Goal: Transaction & Acquisition: Purchase product/service

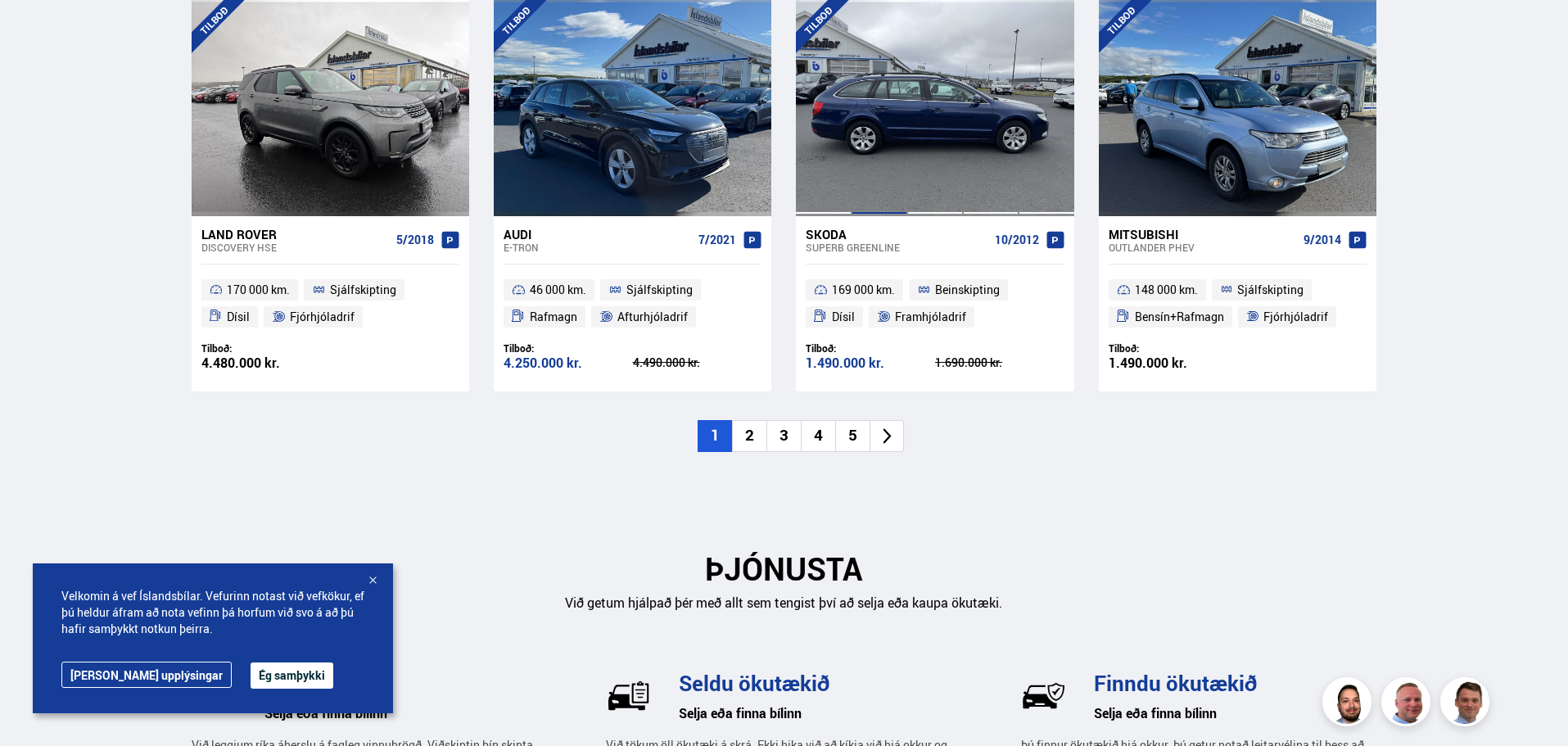
click at [894, 209] on div at bounding box center [879, 107] width 56 height 218
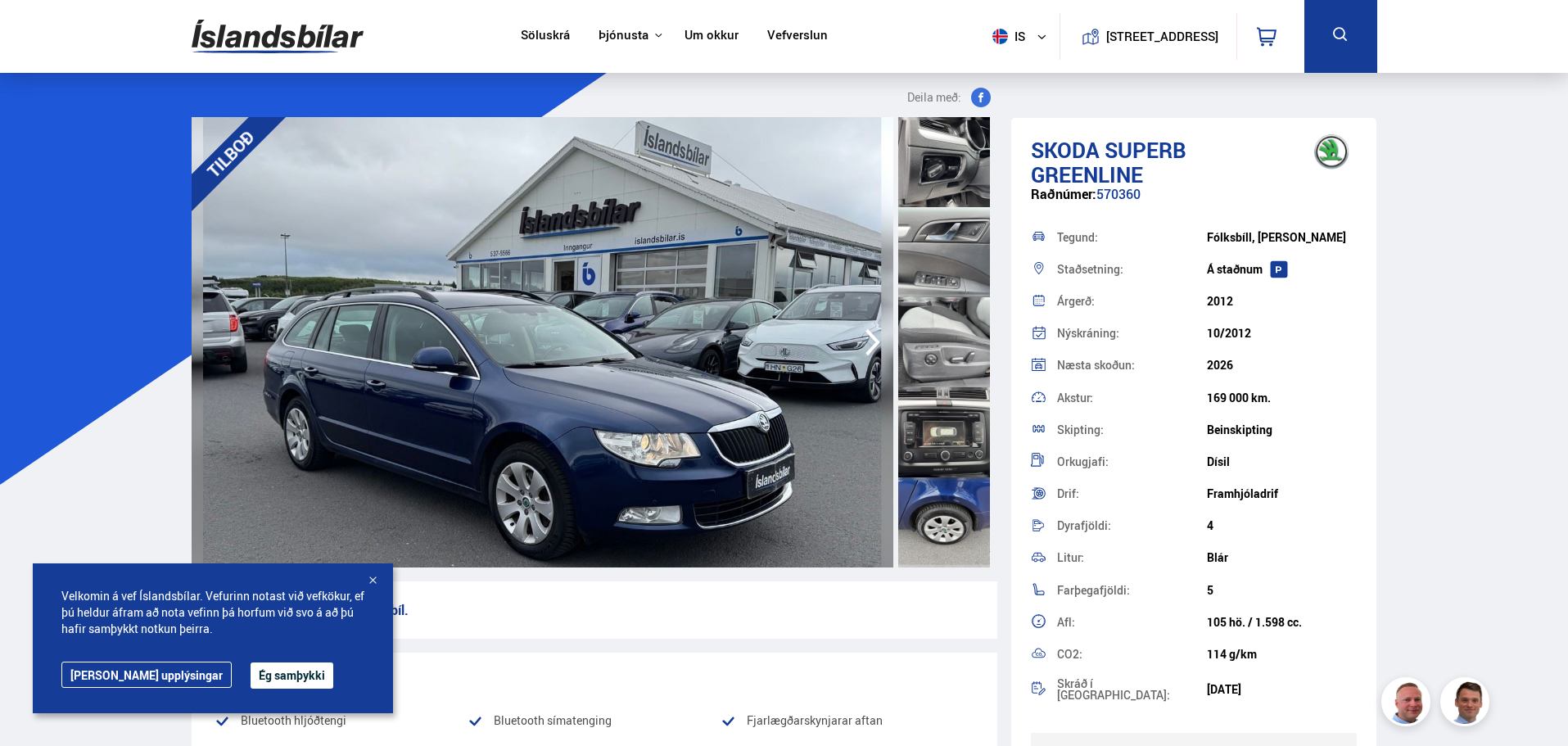
click at [803, 34] on link "Vefverslun" at bounding box center [797, 36] width 61 height 17
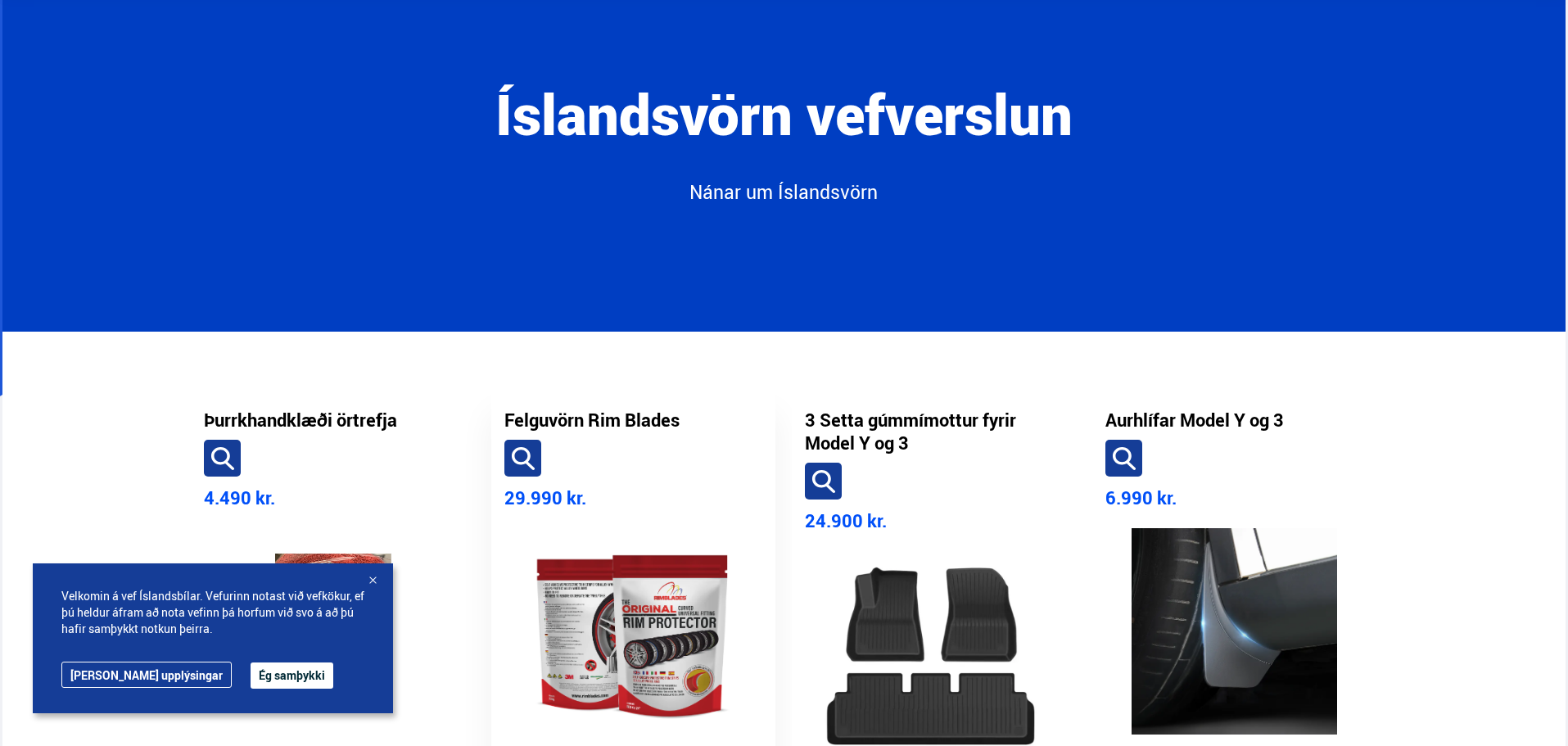
scroll to position [328, 0]
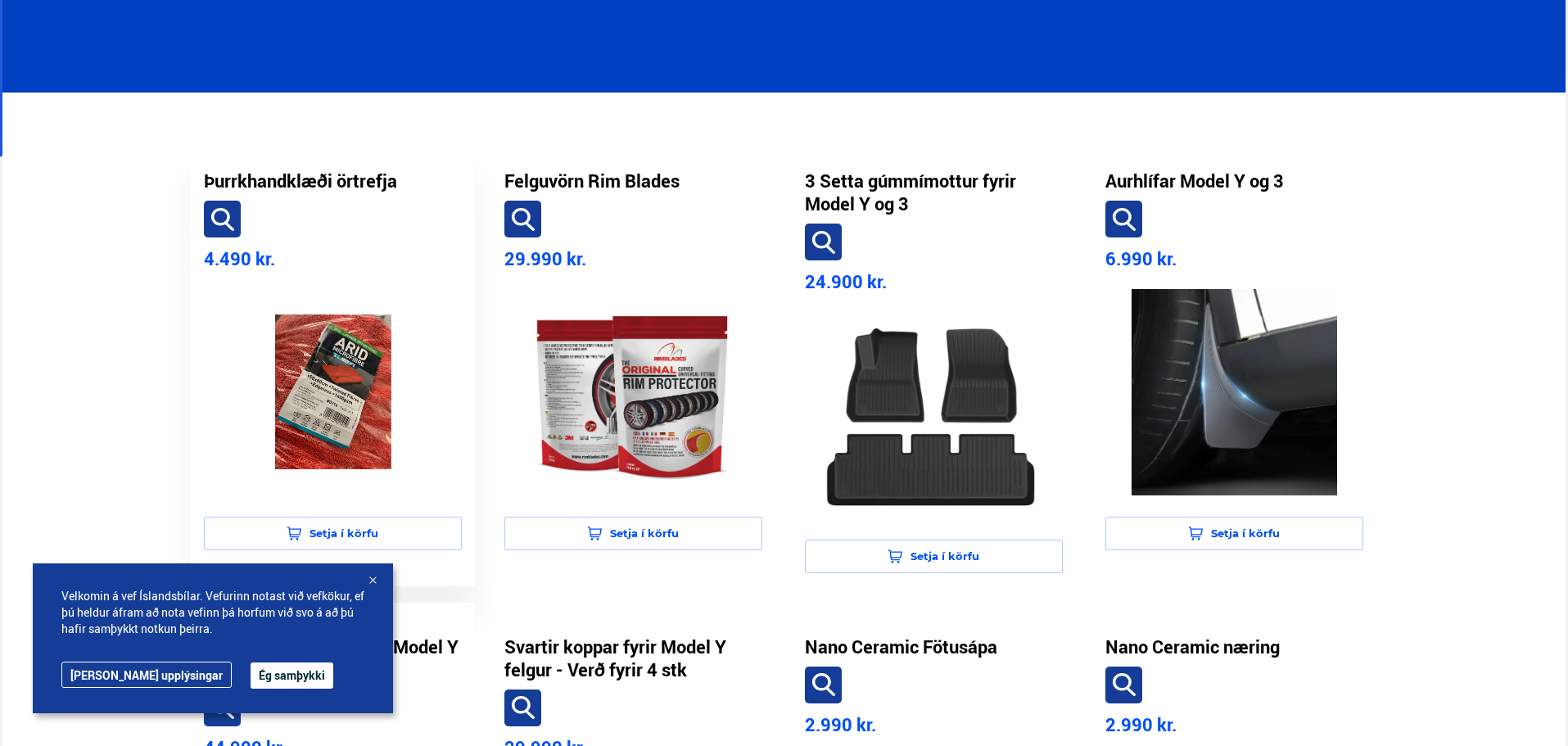
click at [413, 324] on img at bounding box center [333, 392] width 232 height 206
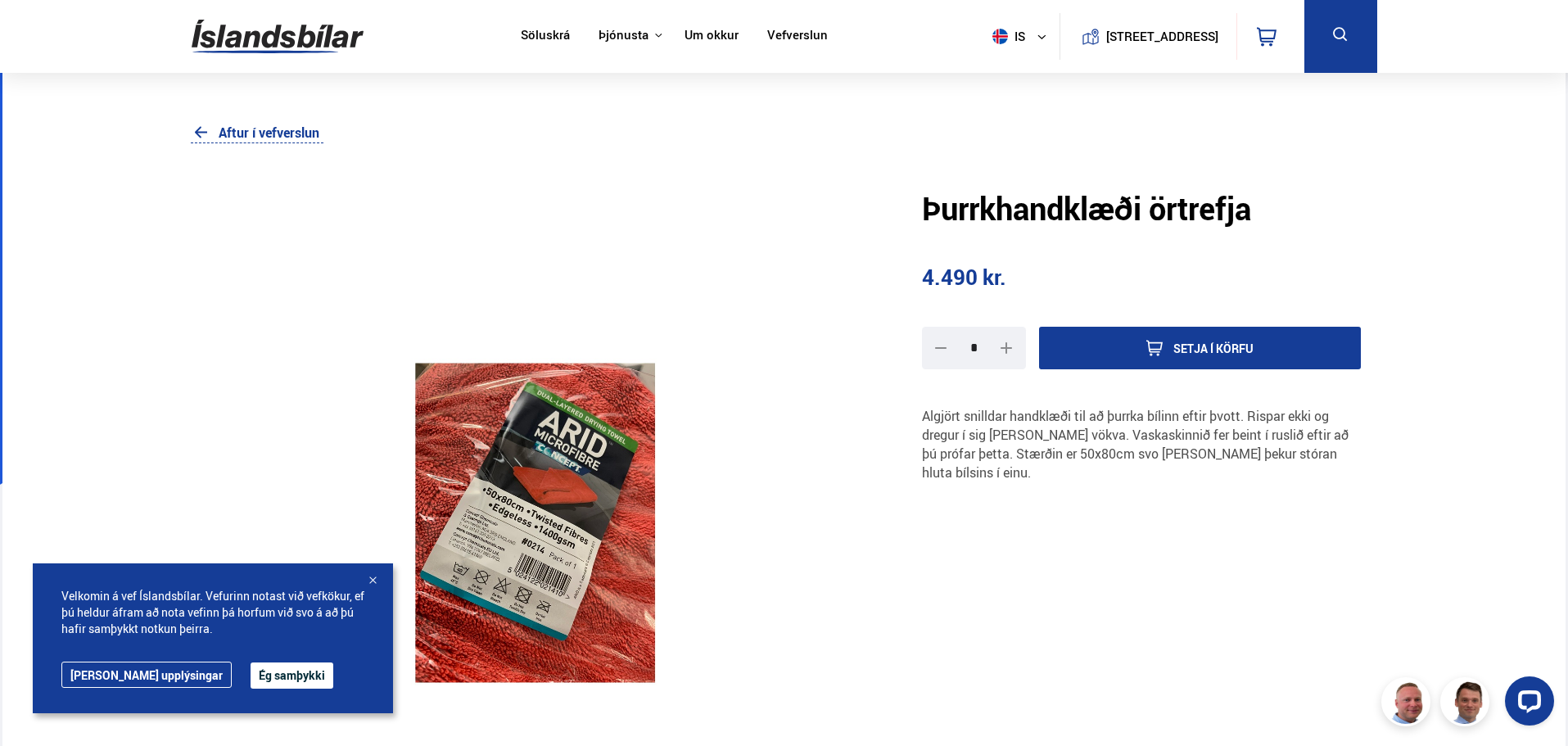
click at [1210, 333] on button "Setja í körfu" at bounding box center [1200, 348] width 323 height 43
click at [1272, 36] on icon at bounding box center [1266, 37] width 20 height 20
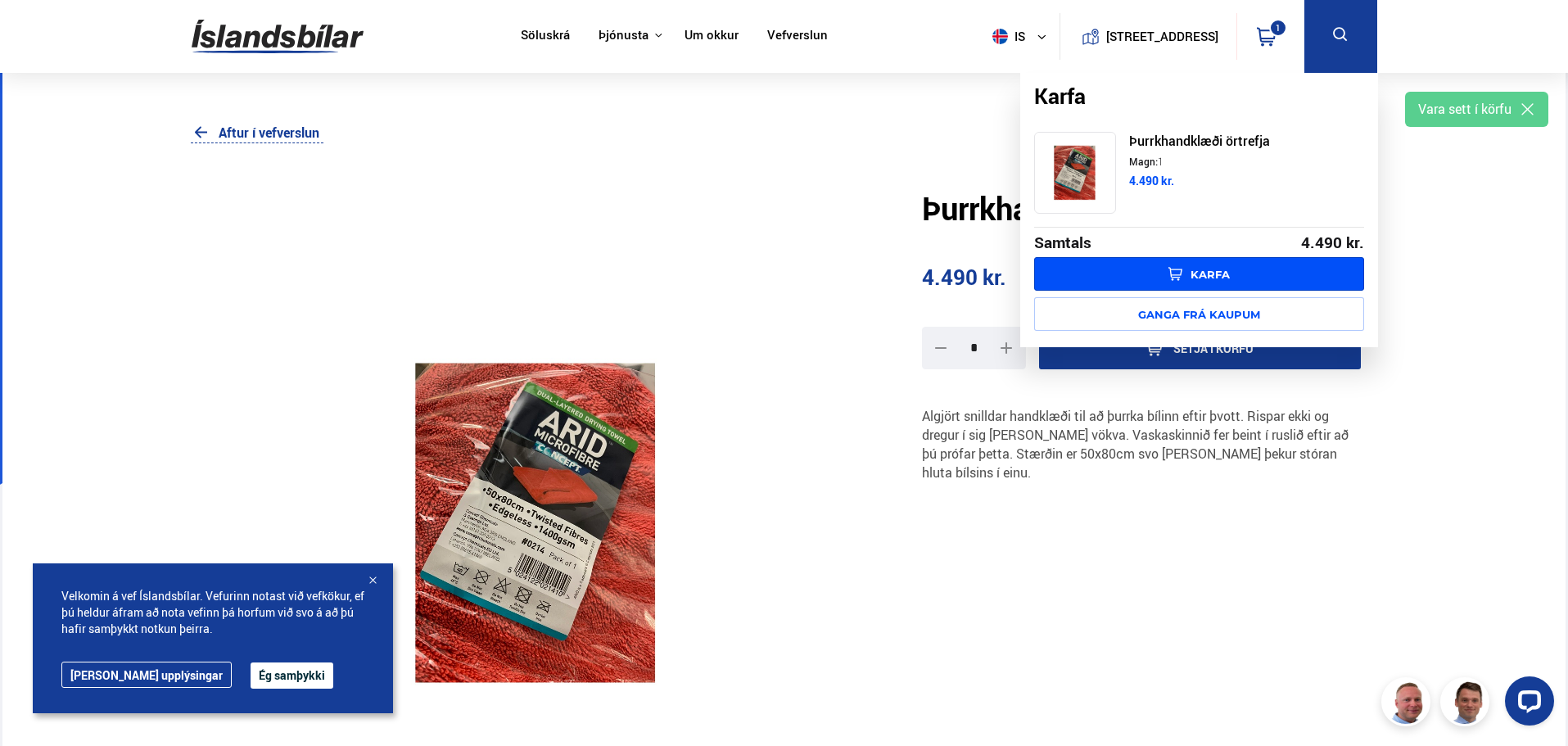
click at [1202, 275] on link "Karfa" at bounding box center [1199, 274] width 330 height 34
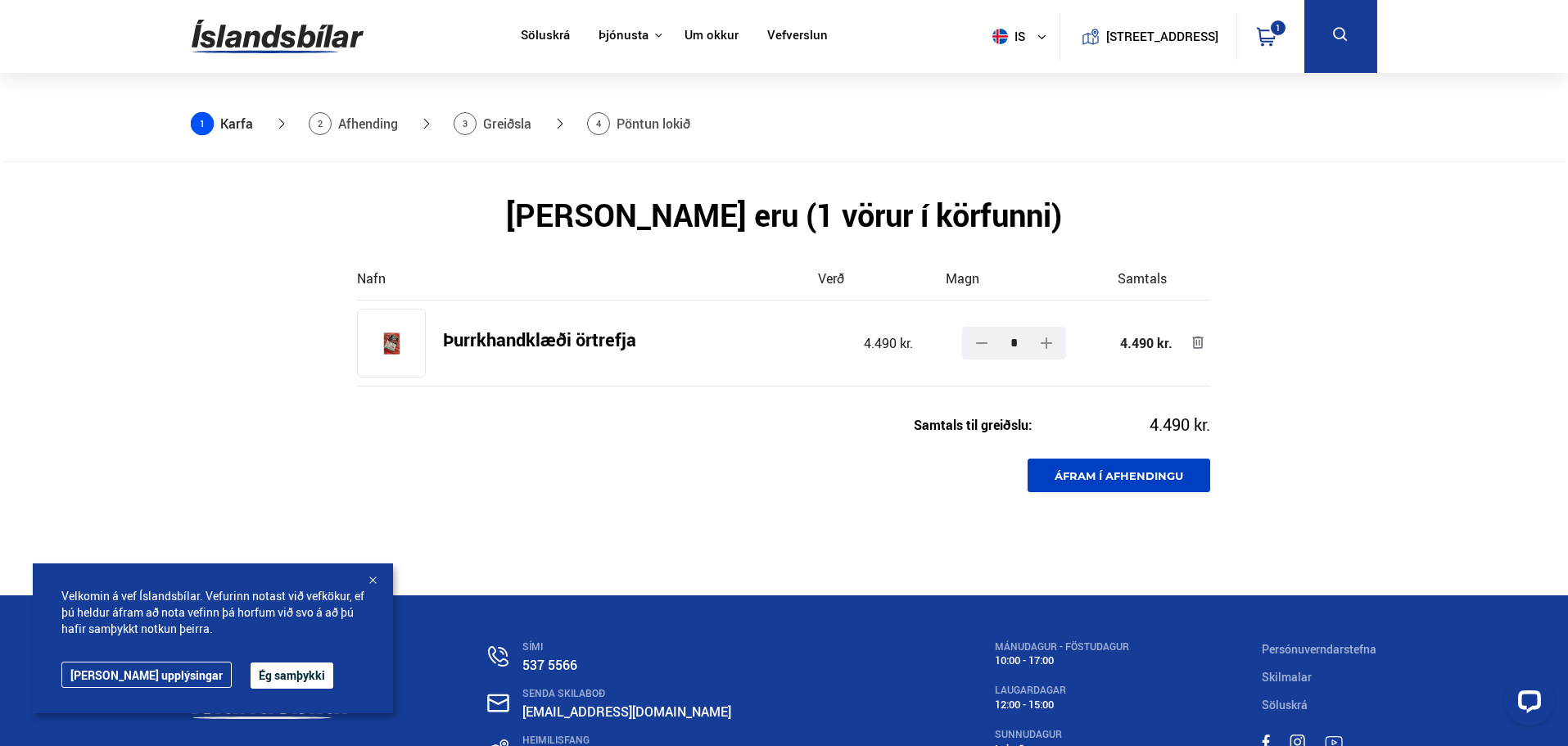
click at [1172, 498] on section "[PERSON_NAME] eru (1 vörur í körfunni) Nafn Verð Magn Samtals Þurrkhandklæði ör…" at bounding box center [784, 361] width 1564 height 399
click at [1166, 479] on link "Áfram í afhendingu" at bounding box center [1118, 476] width 183 height 34
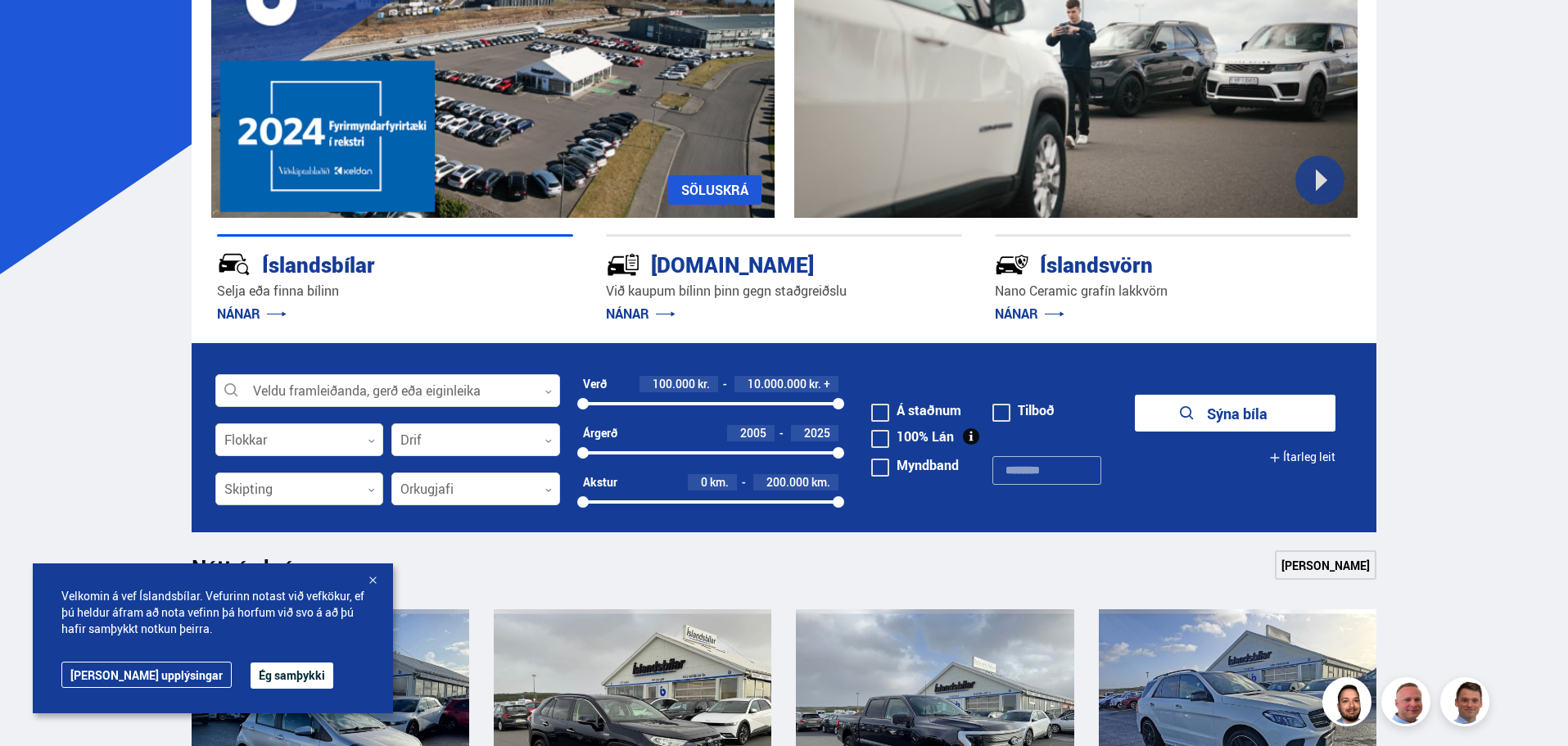
scroll to position [491, 0]
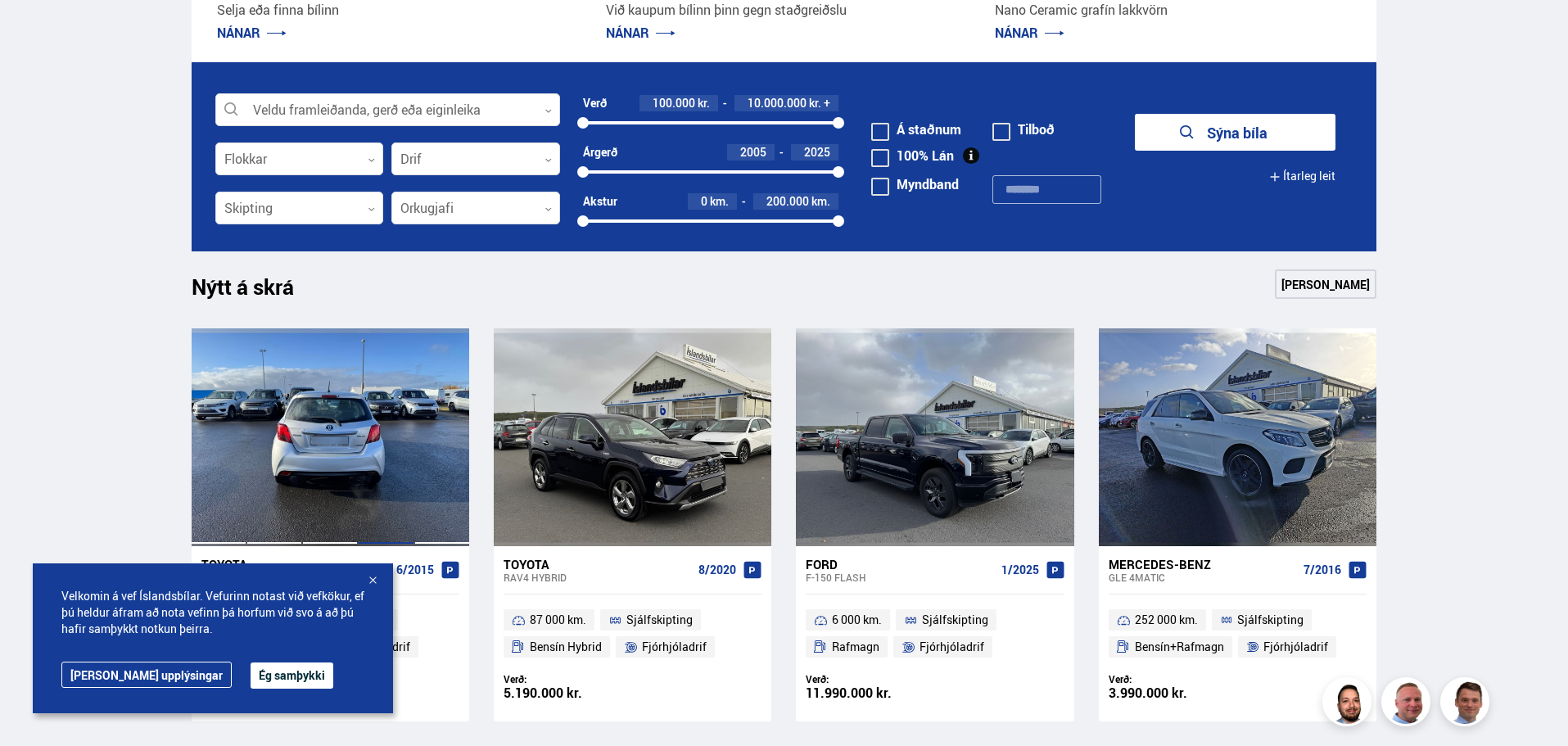
click at [367, 418] on div at bounding box center [386, 437] width 56 height 218
